Goal: Task Accomplishment & Management: Complete application form

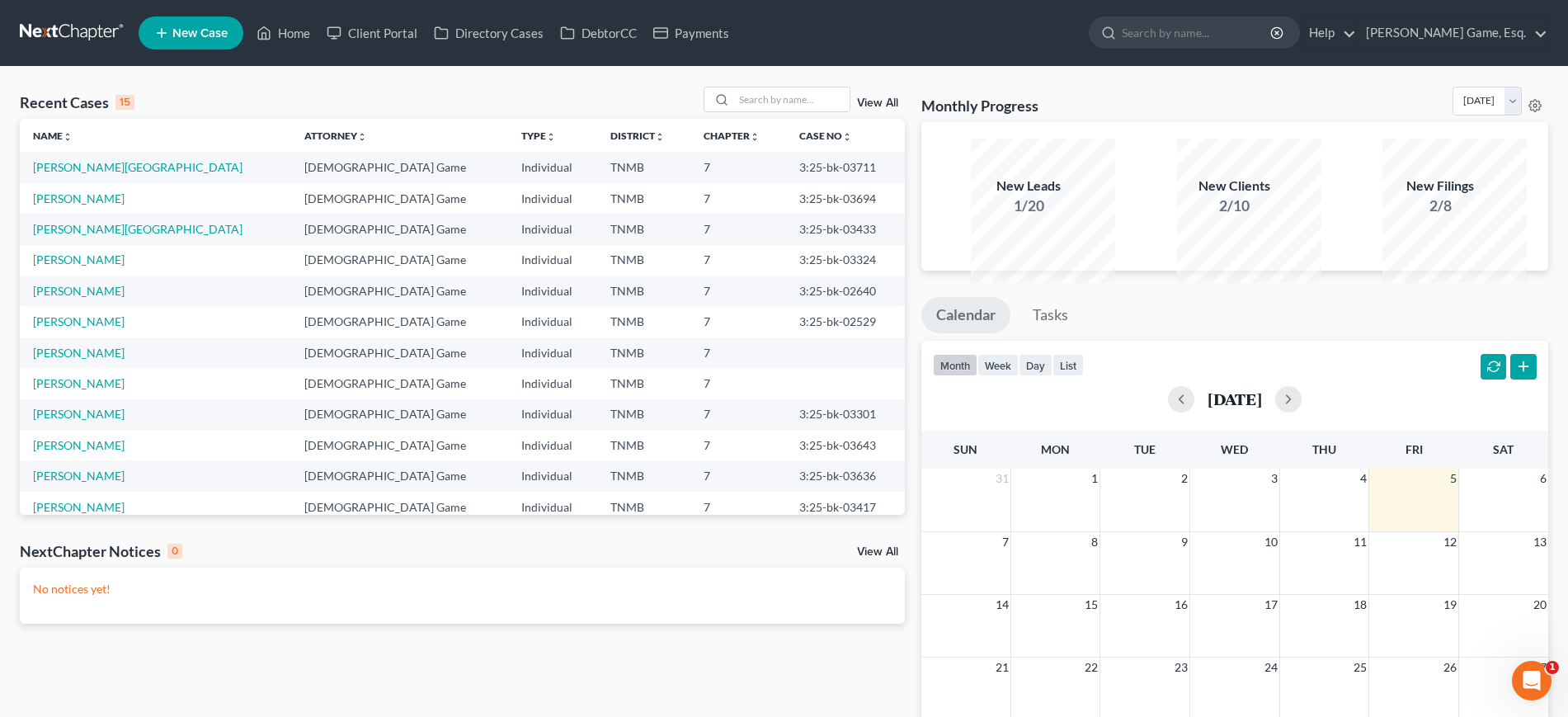
click at [226, 37] on span "New Case" at bounding box center [200, 34] width 55 height 13
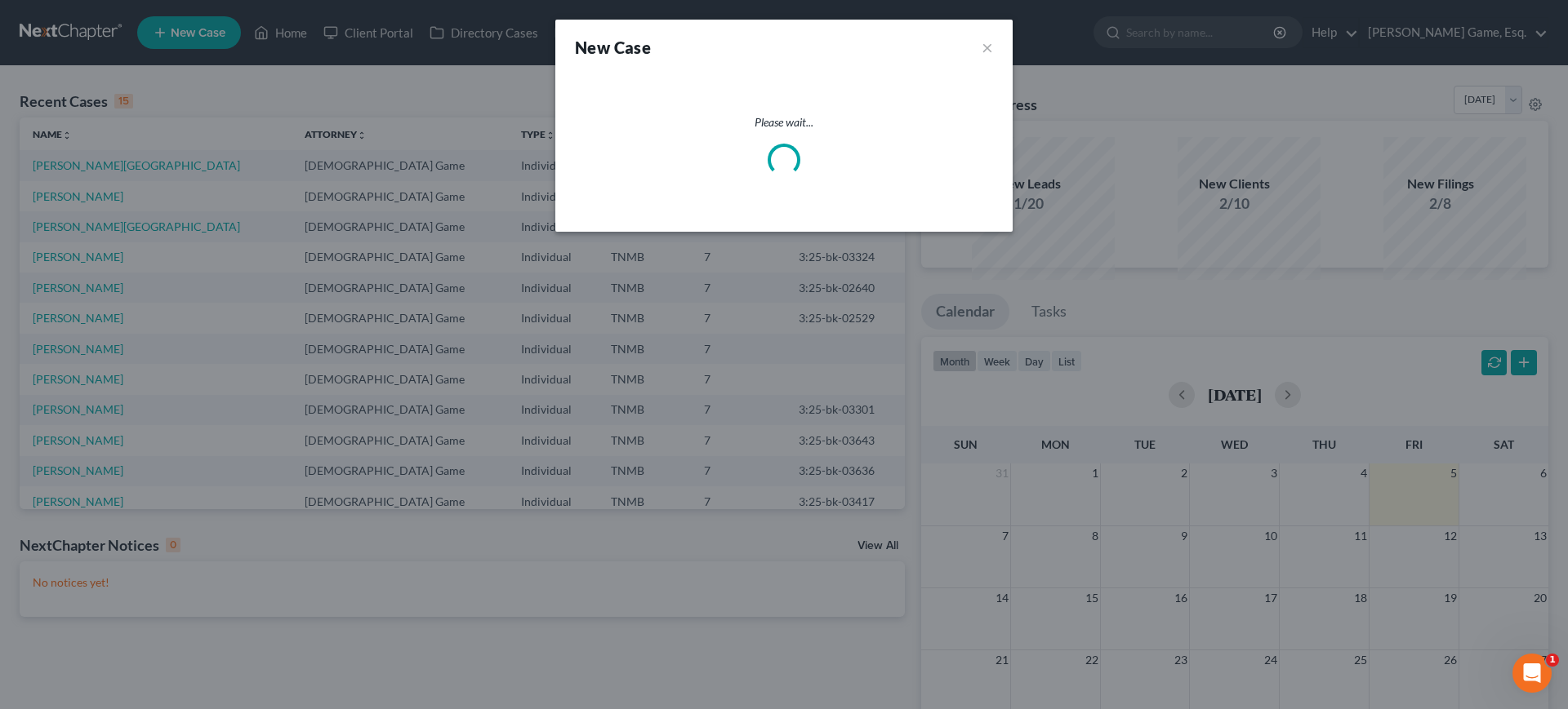
select select "75"
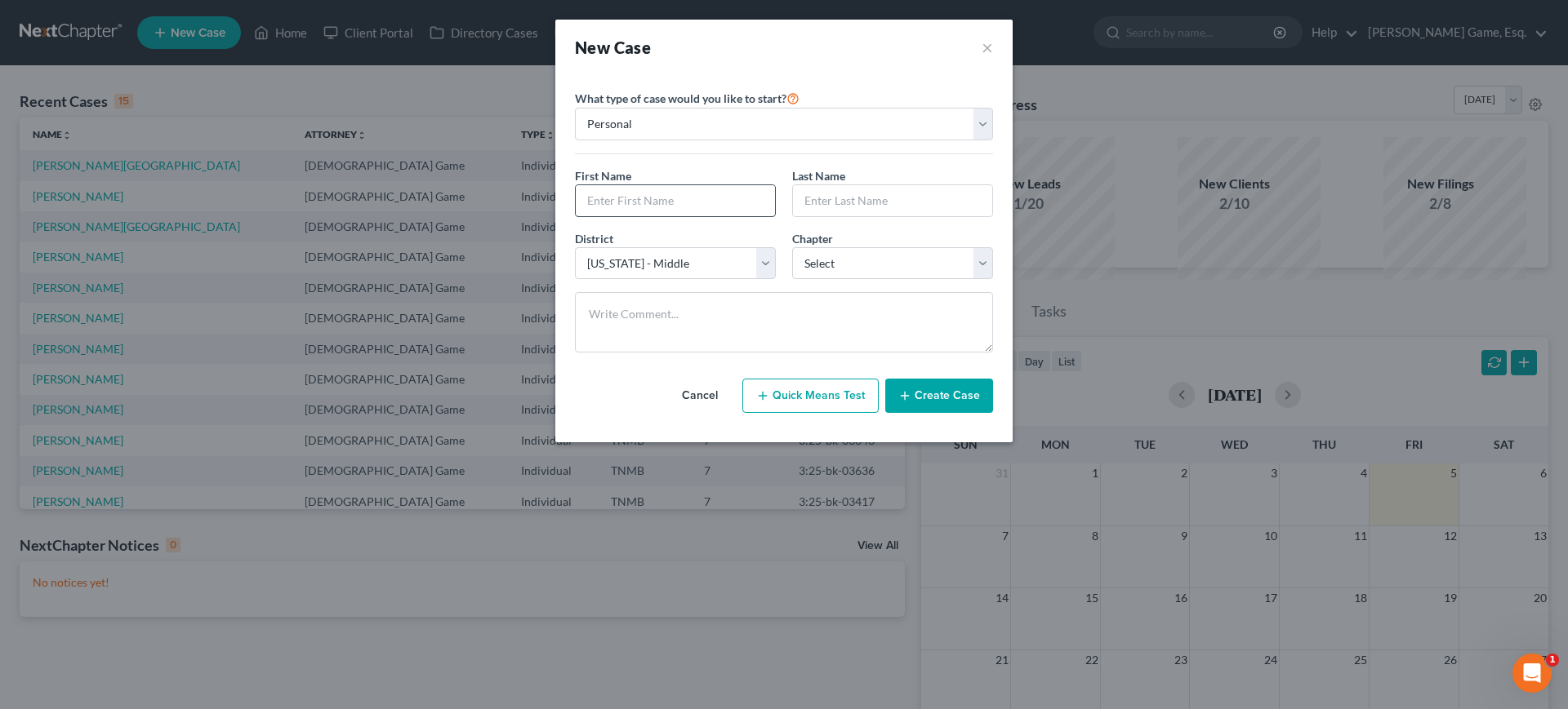
click at [654, 216] on input "text" at bounding box center [674, 201] width 199 height 31
type input "[PERSON_NAME]"
drag, startPoint x: 819, startPoint y: 328, endPoint x: 830, endPoint y: 342, distance: 17.8
click at [819, 280] on select "Select 7 11 12 13" at bounding box center [892, 264] width 201 height 32
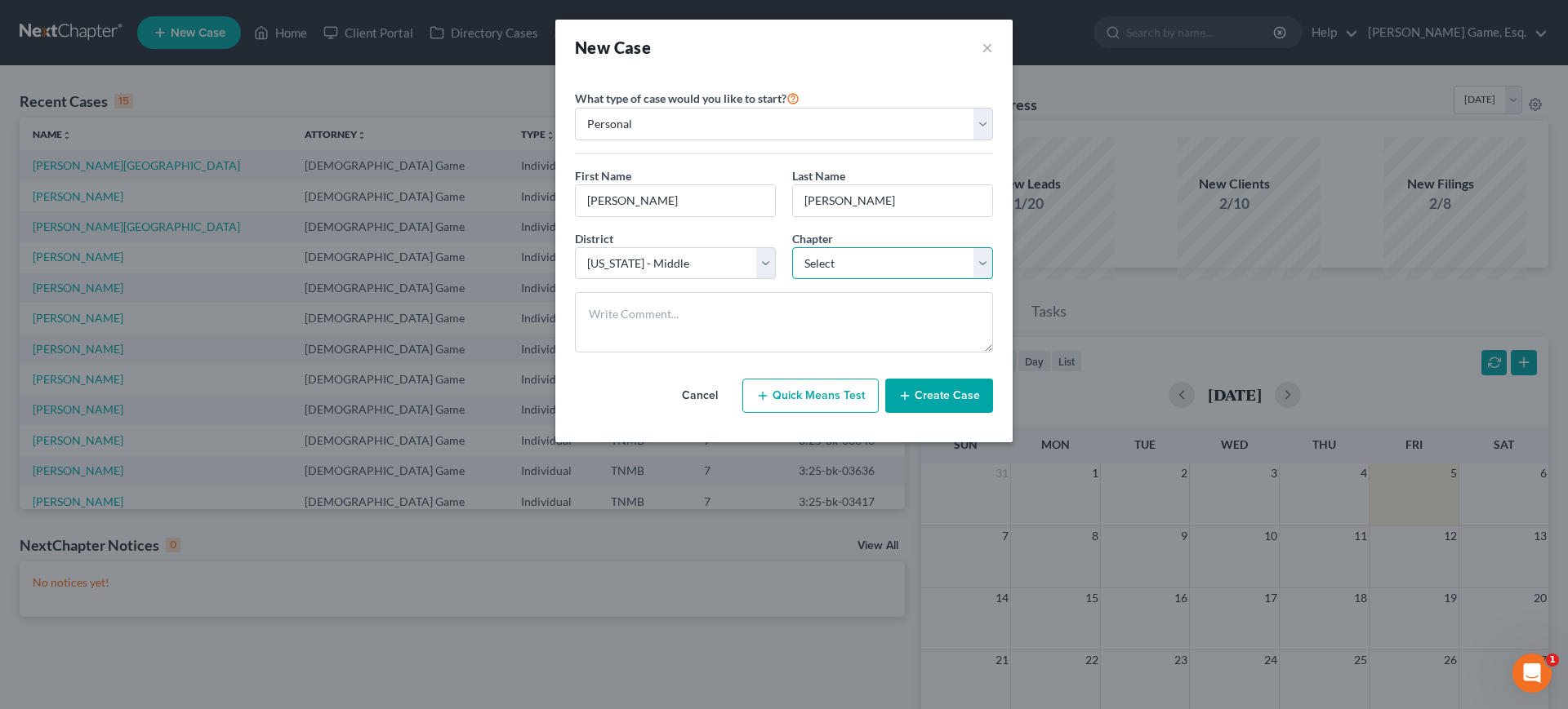
select select "0"
click at [792, 280] on select "Select 7 11 12 13" at bounding box center [892, 264] width 201 height 32
click at [777, 353] on textarea at bounding box center [784, 322] width 418 height 60
click at [965, 413] on button "Create Case" at bounding box center [939, 396] width 108 height 34
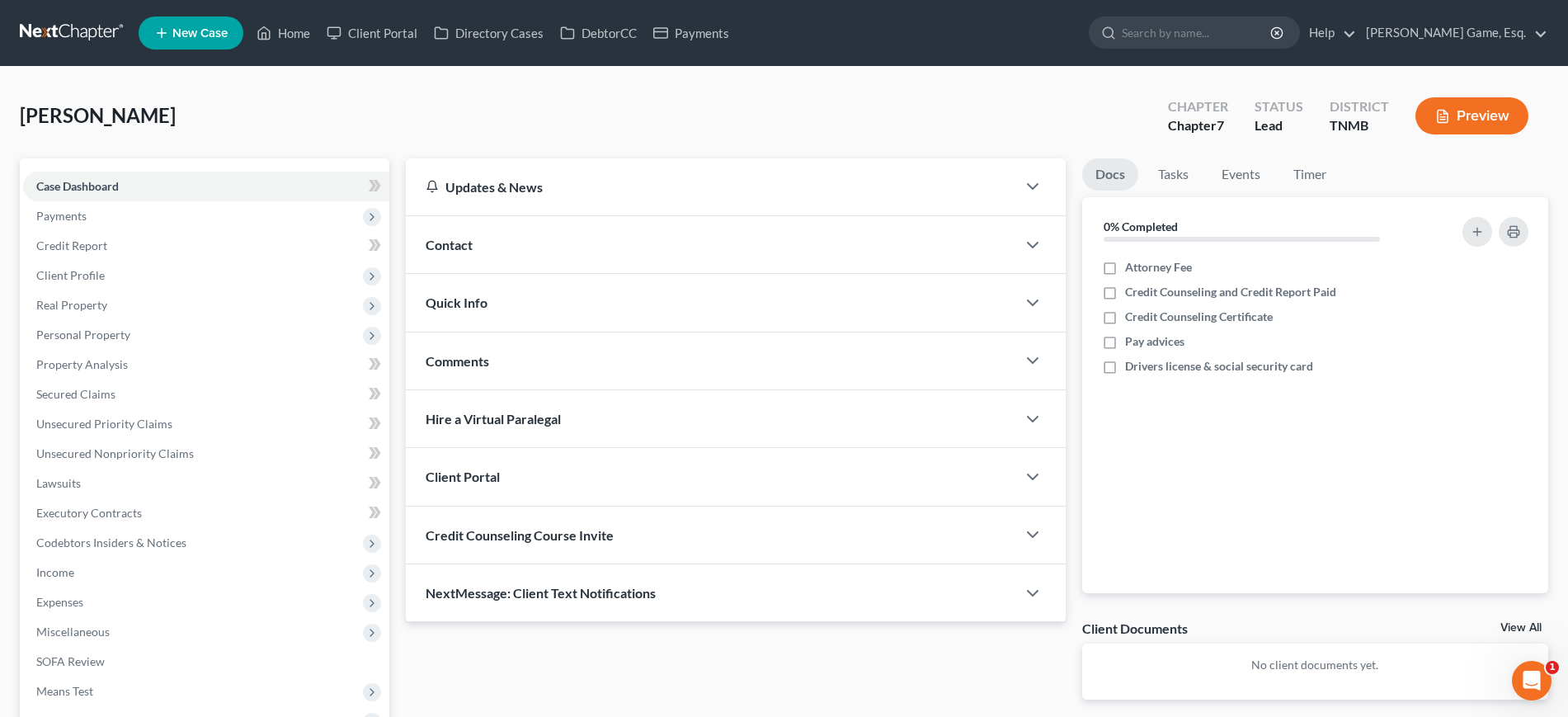
click at [571, 273] on div "Contact" at bounding box center [710, 245] width 609 height 57
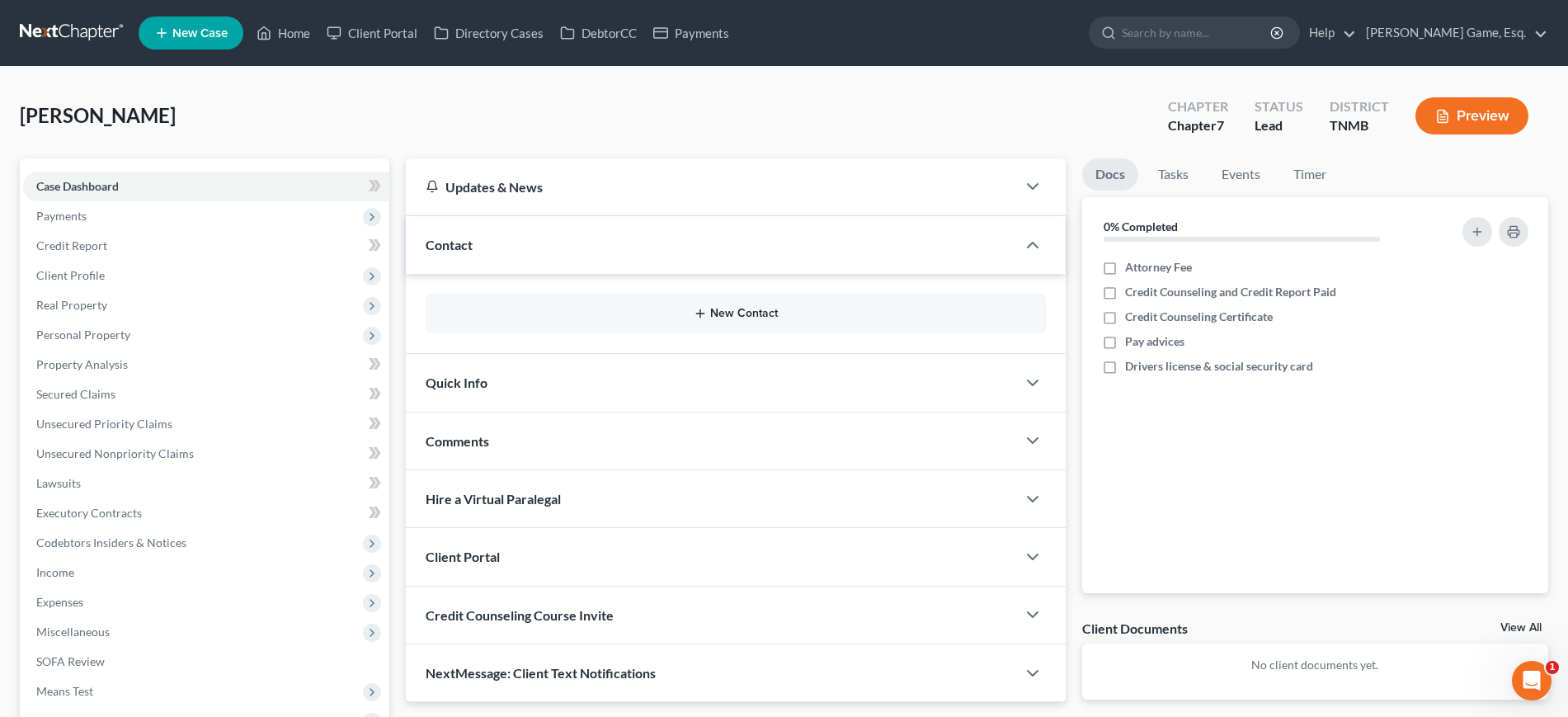
click at [589, 320] on button "New Contact" at bounding box center [736, 313] width 593 height 14
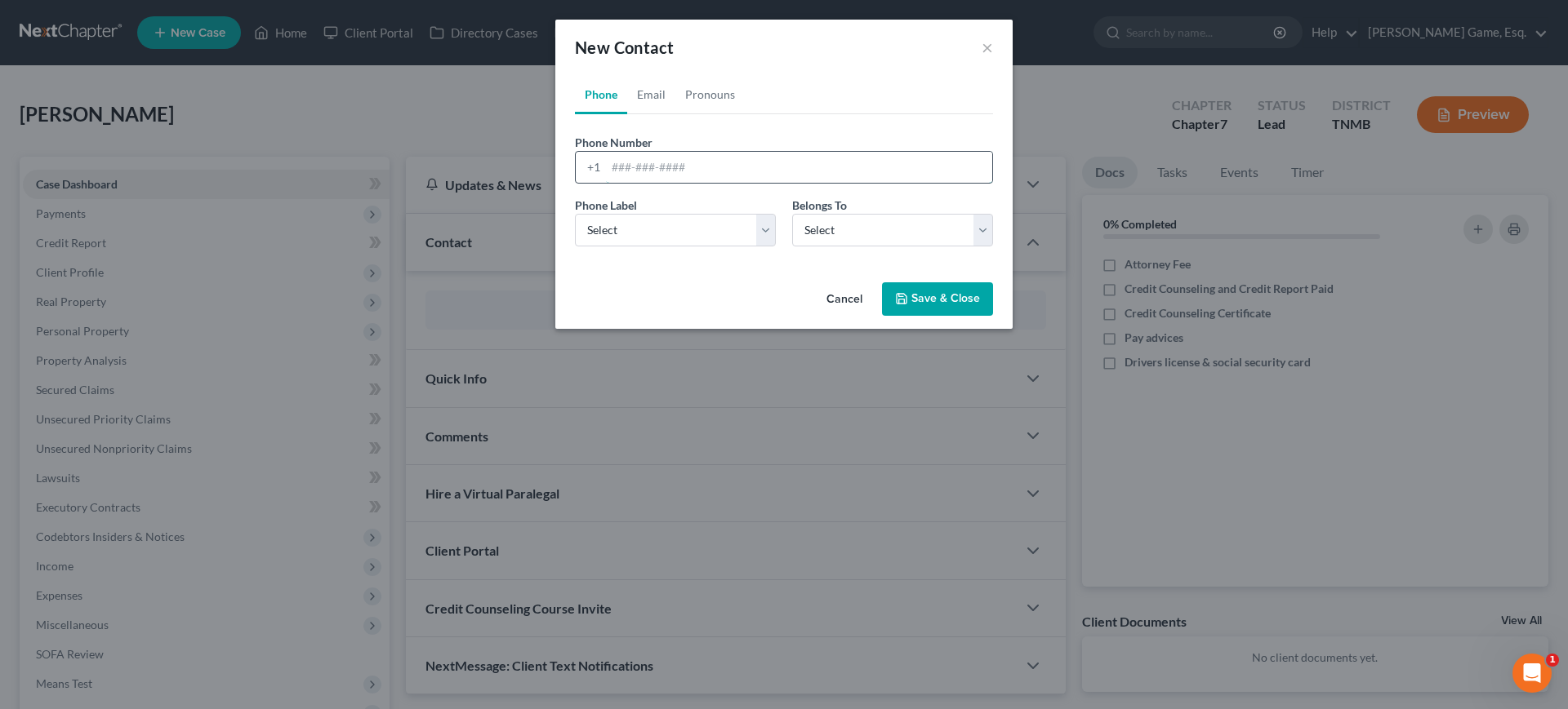
click at [619, 183] on input "tel" at bounding box center [798, 167] width 386 height 31
type input "6298009300"
click at [635, 247] on select "Select Mobile Home Work Other" at bounding box center [675, 230] width 201 height 32
select select "0"
click at [575, 247] on select "Select Mobile Home Work Other" at bounding box center [675, 230] width 201 height 32
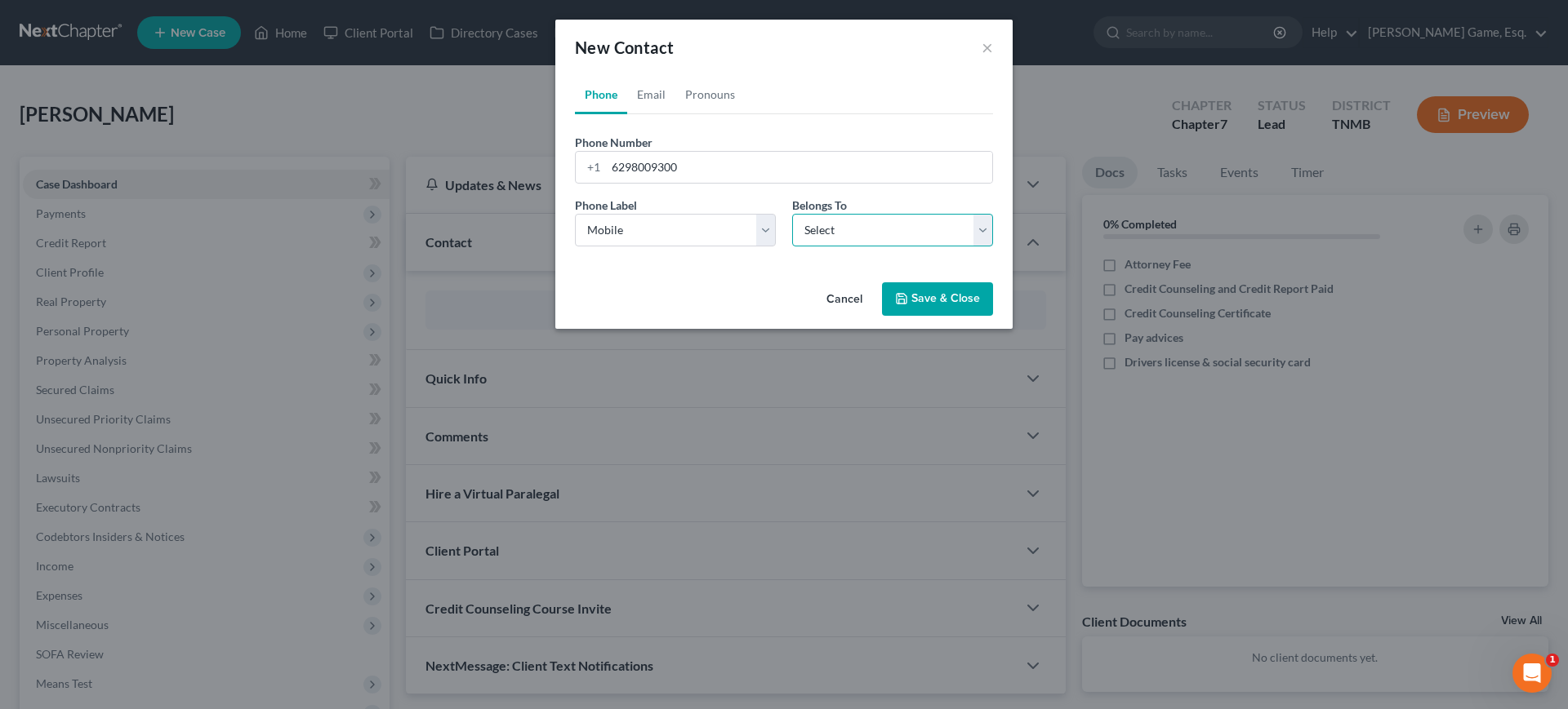
click at [828, 247] on select "Select Client Other" at bounding box center [892, 230] width 201 height 32
select select "0"
click at [792, 247] on select "Select Client Other" at bounding box center [892, 230] width 201 height 32
click at [627, 114] on link "Email" at bounding box center [652, 94] width 49 height 40
click at [575, 106] on link "Phone" at bounding box center [601, 94] width 52 height 40
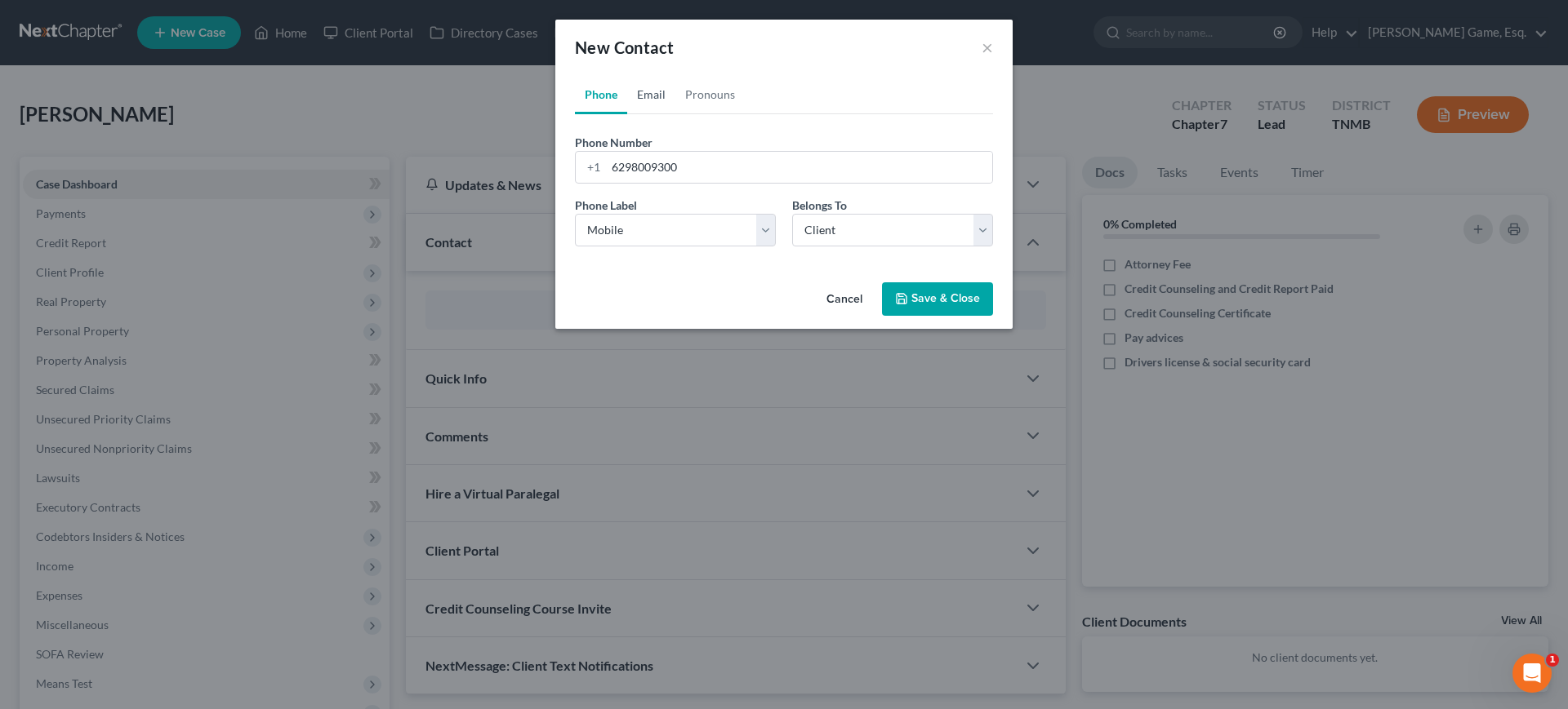
click at [627, 114] on link "Email" at bounding box center [652, 94] width 49 height 40
click at [645, 183] on input "email" at bounding box center [798, 167] width 386 height 31
type input "[EMAIL_ADDRESS][DOMAIN_NAME]"
click at [693, 247] on select "Select Home Work Other" at bounding box center [675, 230] width 201 height 32
select select "2"
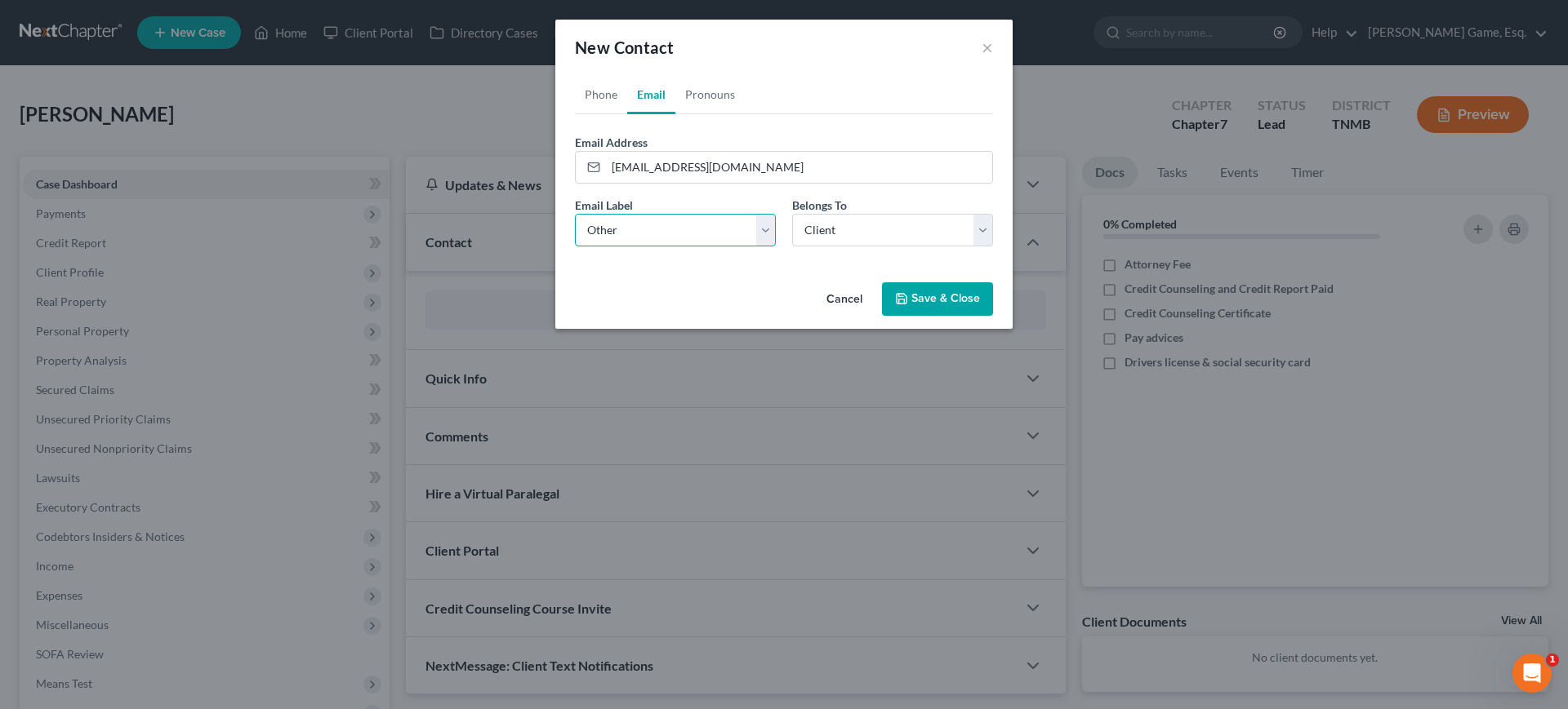
click at [575, 247] on select "Select Home Work Other" at bounding box center [675, 230] width 201 height 32
drag, startPoint x: 849, startPoint y: 285, endPoint x: 849, endPoint y: 296, distance: 11.0
click at [849, 247] on select "Select Client Other" at bounding box center [892, 230] width 201 height 32
click at [792, 247] on select "Select Client Other" at bounding box center [892, 230] width 201 height 32
click at [972, 317] on button "Save & Close" at bounding box center [937, 300] width 111 height 34
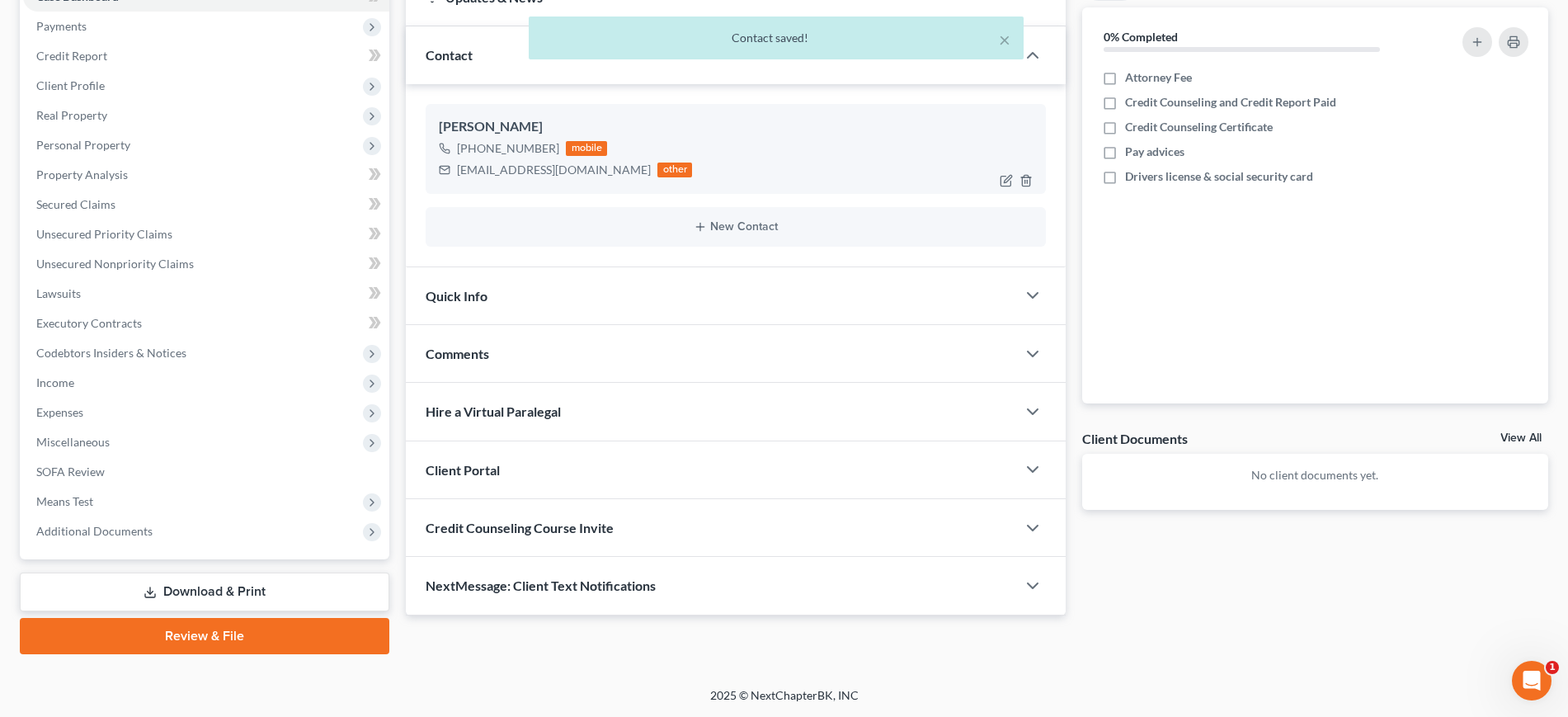
scroll to position [413, 0]
click at [567, 441] on div "Client Portal" at bounding box center [710, 470] width 609 height 57
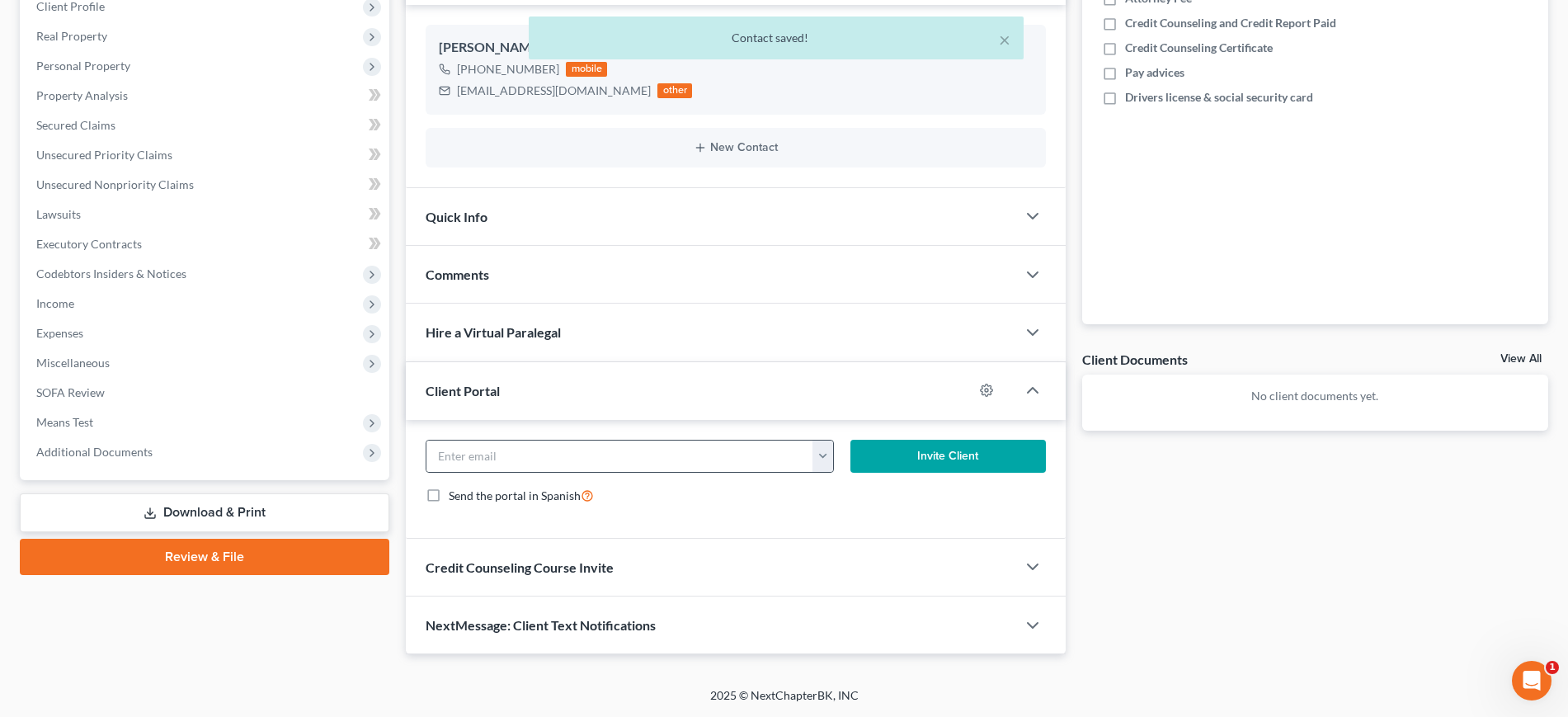
click at [821, 472] on button "button" at bounding box center [822, 456] width 21 height 31
click at [868, 514] on link "[EMAIL_ADDRESS][DOMAIN_NAME]" at bounding box center [910, 500] width 226 height 28
type input "[EMAIL_ADDRESS][DOMAIN_NAME]"
click at [930, 473] on button "Invite Client" at bounding box center [948, 456] width 196 height 33
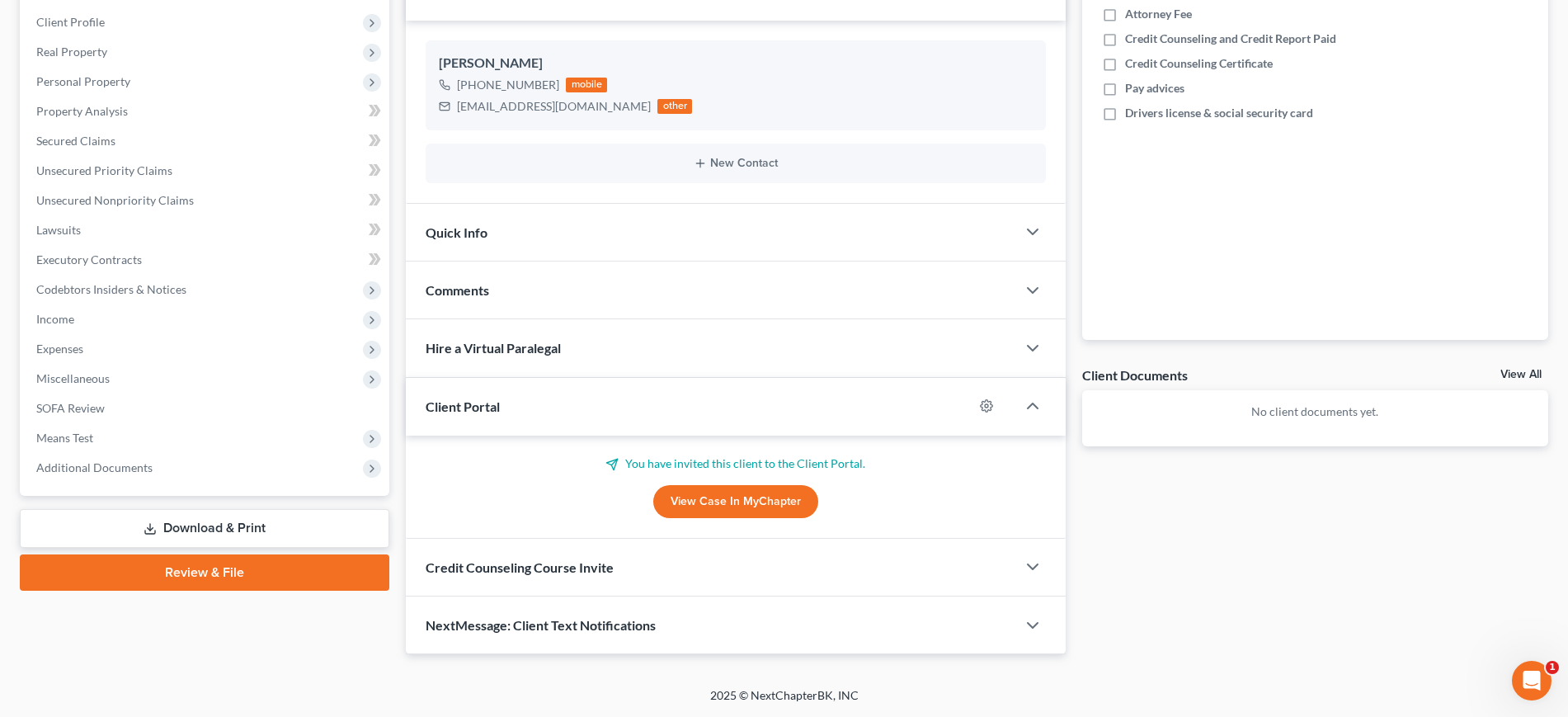
scroll to position [0, 0]
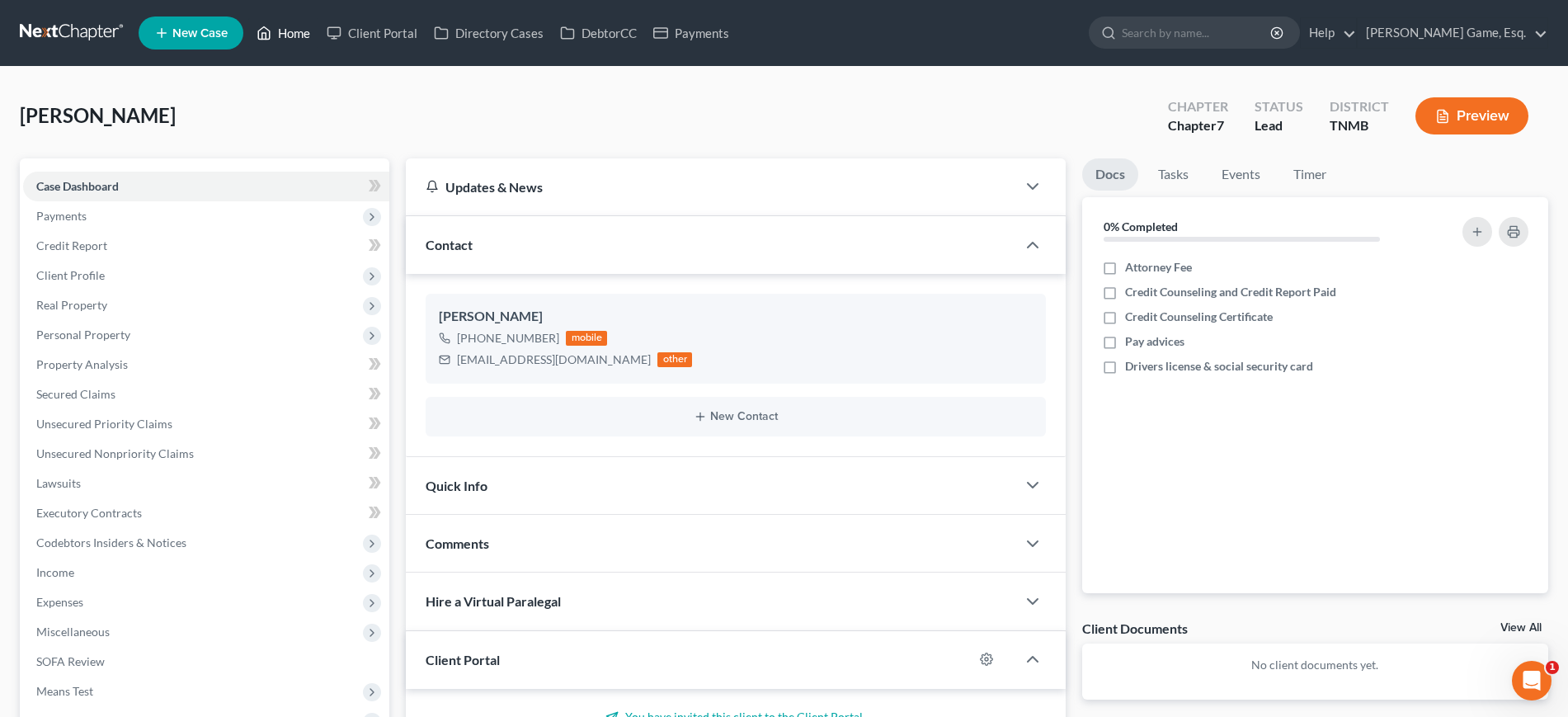
click at [318, 33] on link "Home" at bounding box center [283, 33] width 70 height 30
